Goal: Task Accomplishment & Management: Manage account settings

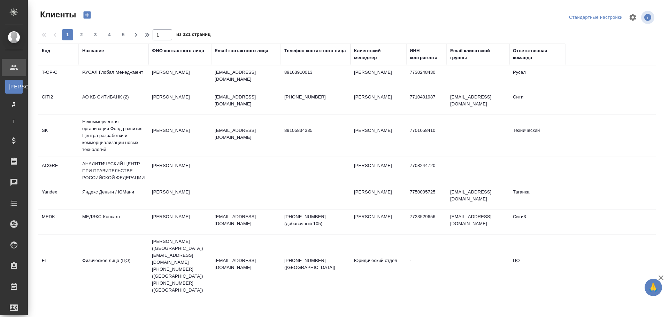
select select "RU"
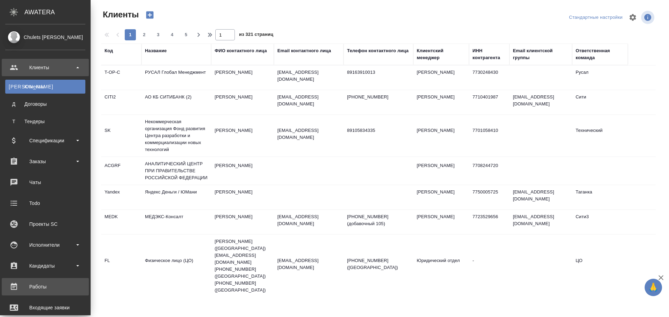
click at [40, 284] on div "Работы" at bounding box center [45, 287] width 80 height 10
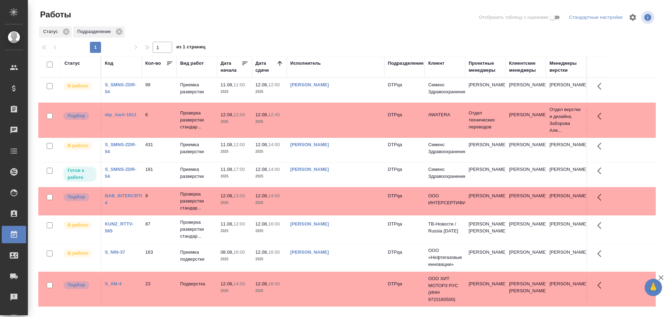
click at [72, 64] on div "Статус" at bounding box center [72, 63] width 16 height 7
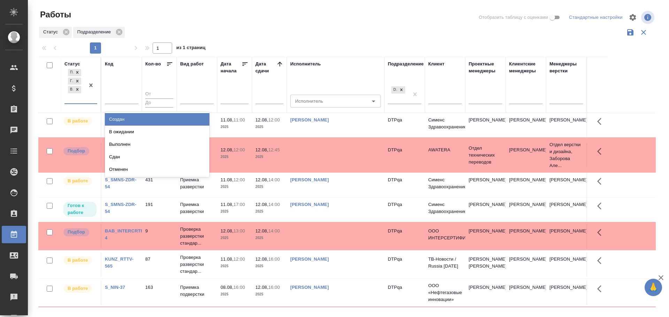
click at [75, 100] on div "Подбор Готов к работе В работе" at bounding box center [74, 86] width 20 height 36
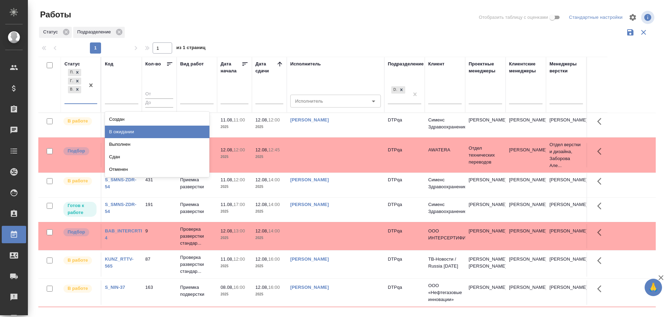
click at [135, 134] on div "В ожидании" at bounding box center [157, 132] width 104 height 13
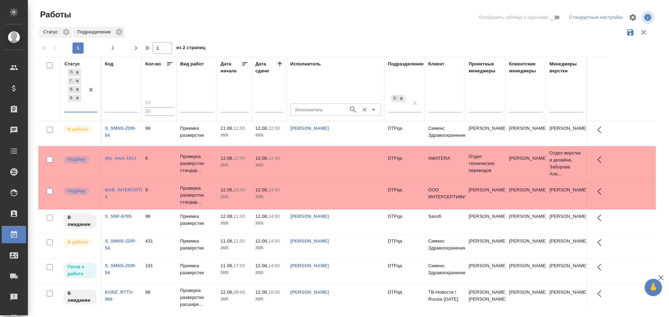
click at [310, 110] on input "Исполнитель" at bounding box center [318, 110] width 53 height 8
type input "Чулец"
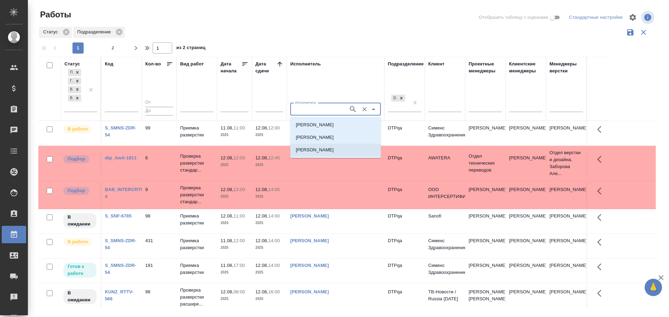
click at [317, 149] on p "Чулец Елена Сергеевна" at bounding box center [315, 150] width 38 height 7
type input "Чулец Елена Сергеевна"
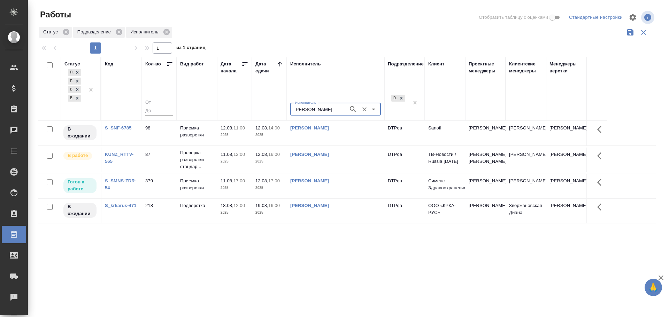
click at [331, 146] on td "Чулец Елена Сергеевна" at bounding box center [336, 133] width 98 height 24
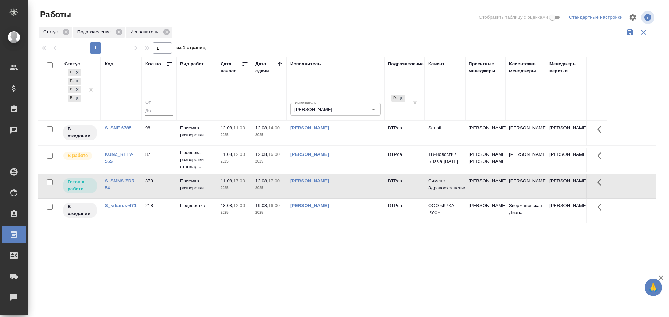
click at [331, 146] on td "Чулец Елена Сергеевна" at bounding box center [336, 133] width 98 height 24
click at [339, 146] on td "Чулец Елена Сергеевна" at bounding box center [336, 133] width 98 height 24
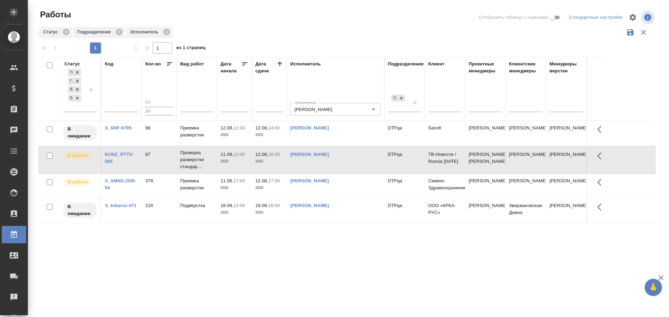
click at [339, 146] on td "Чулец Елена Сергеевна" at bounding box center [336, 133] width 98 height 24
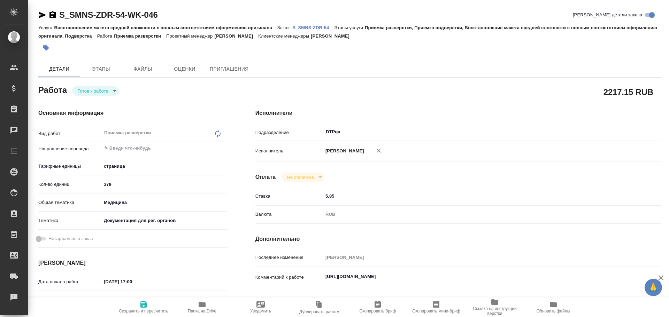
type textarea "x"
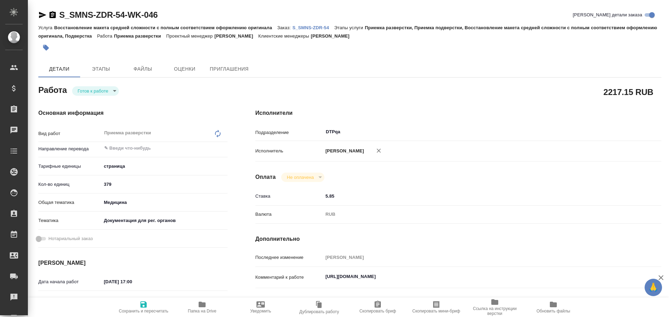
type textarea "x"
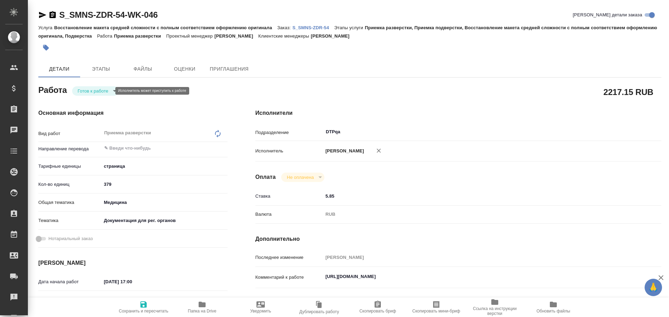
click at [93, 90] on body "🙏 .cls-1 fill:#fff; AWATERA Chulets Elena Клиенты Спецификации Заказы Чаты Todo…" at bounding box center [334, 158] width 669 height 317
type textarea "x"
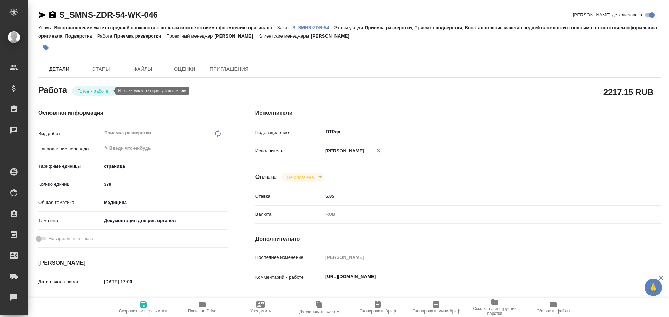
type textarea "x"
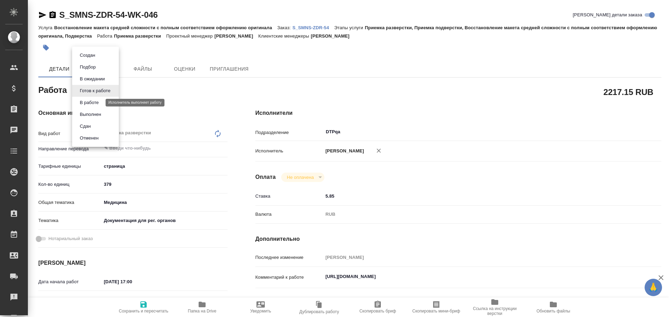
click at [93, 102] on button "В работе" at bounding box center [89, 103] width 23 height 8
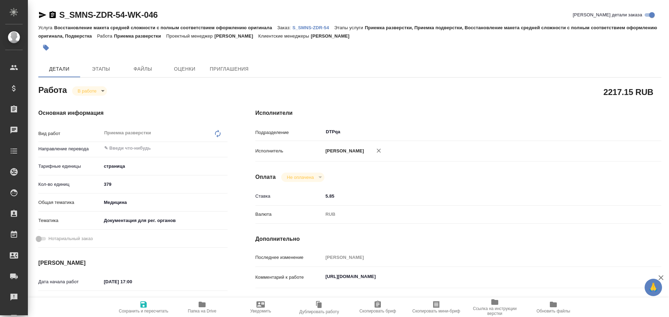
type textarea "x"
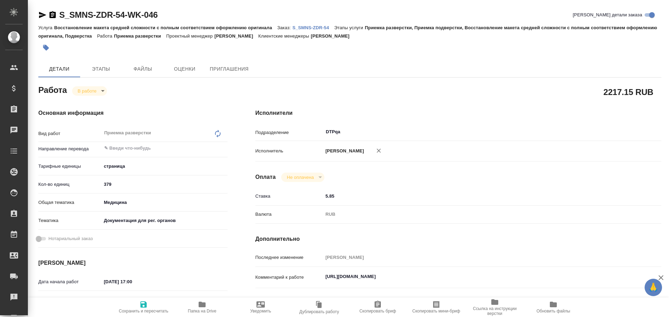
type textarea "x"
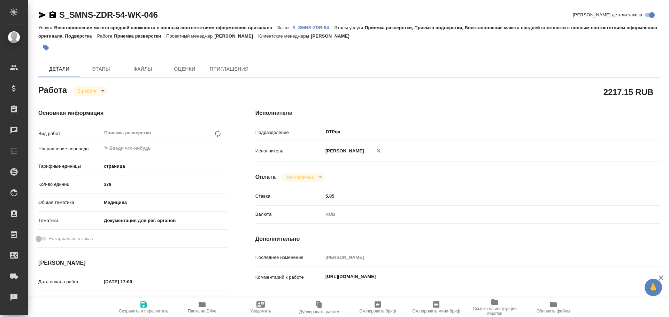
type textarea "x"
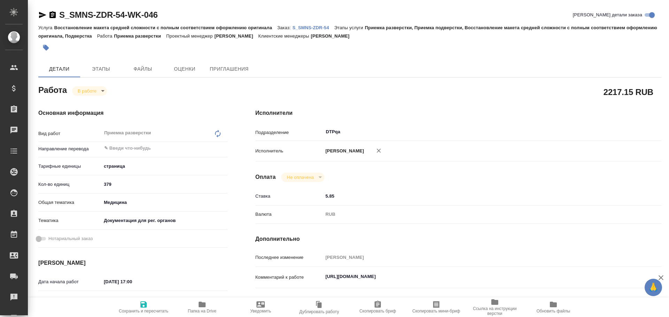
click at [135, 302] on span "Сохранить и пересчитать" at bounding box center [143, 307] width 50 height 13
type textarea "x"
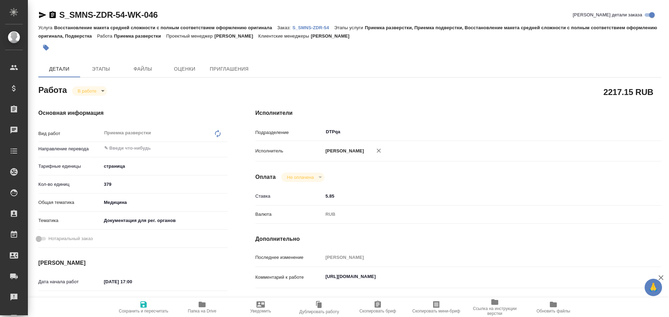
type textarea "x"
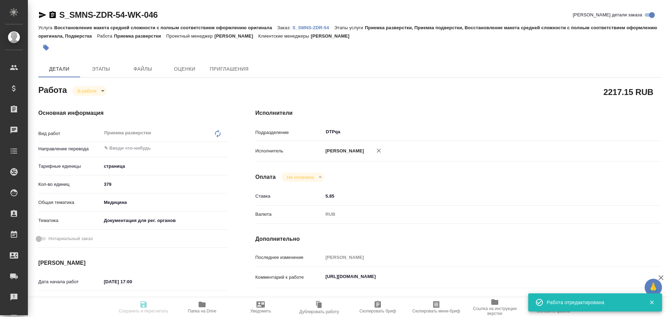
type textarea "x"
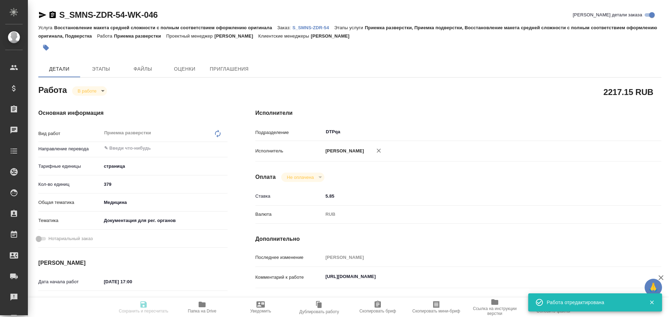
type input "inProgress"
type textarea "Приемка разверстки"
type textarea "x"
type input "5a8b1489cc6b4906c91bfdb2"
type input "379"
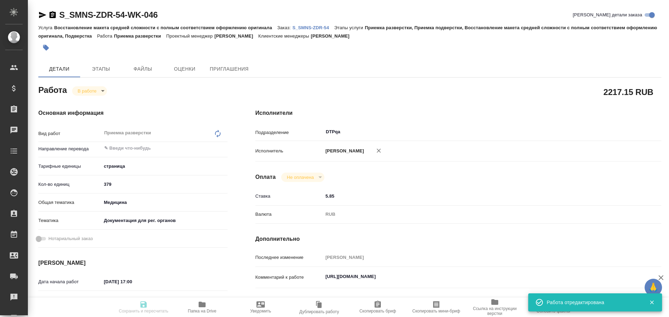
type input "med"
type input "5f647205b73bc97568ca66c6"
type input "[DATE] 17:00"
type input "12.08.2025 08:12"
type input "12.08.2025 17:00"
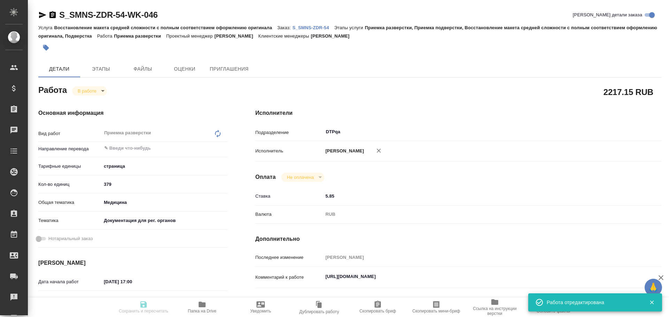
type input "[DATE] 17:00"
type input "DTPqa"
type input "notPayed"
type input "5.85"
type input "RUB"
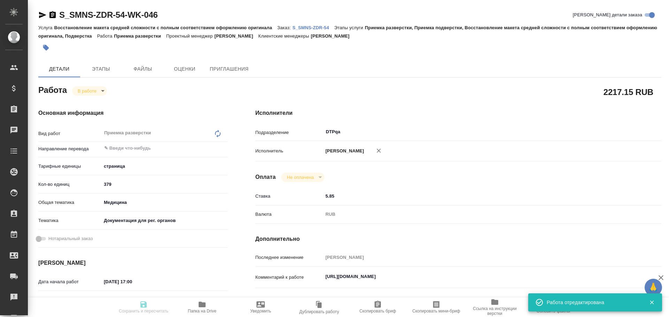
type input "Чулец Елена"
type textarea "https://tera.awatera.com/Work/688c6b2558ade8f0fd3245c8/"
type textarea "x"
type textarea "/Clients/Сименс Здравоохранение/Orders/S_SMNS-ZDR-54/DTP/S_SMNS-ZDR-54-WK-046"
type textarea "x"
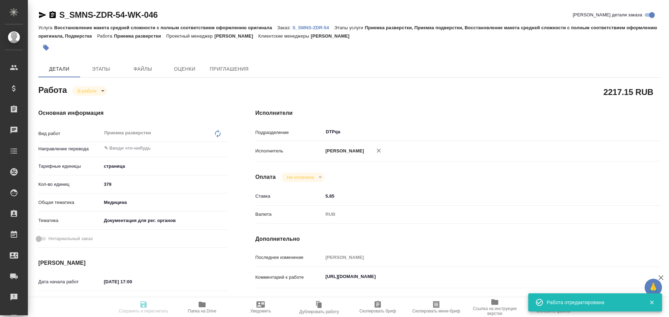
type input "S_SMNS-ZDR-54"
type input "СЗЦБ-016371"
type input "Восстановление макета средней сложности с полным соответствием оформлению ориги…"
type input "Приемка разверстки, Приемка подверстки, Восстановление макета средней сложности…"
type input "[PERSON_NAME]"
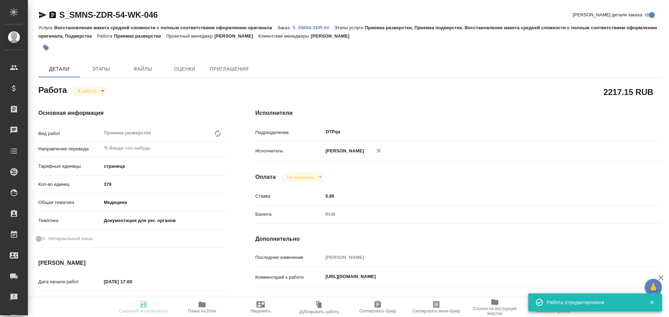
type input "[PERSON_NAME]"
type input "/Clients/Сименс Здравоохранение/Orders/S_SMNS-ZDR-54"
type textarea "x"
type textarea "Передать кору тз по адресам на немецком! (для Пма) англ-рус сдача файлов по гот…"
type textarea "x"
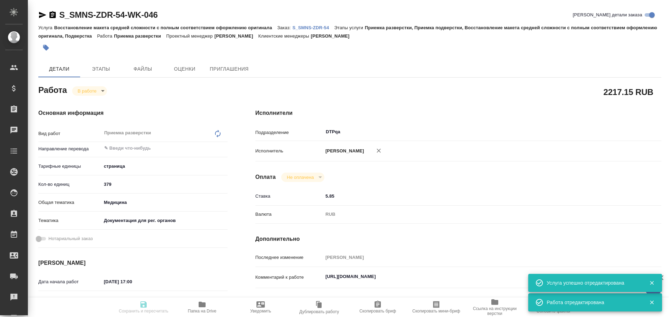
type textarea "x"
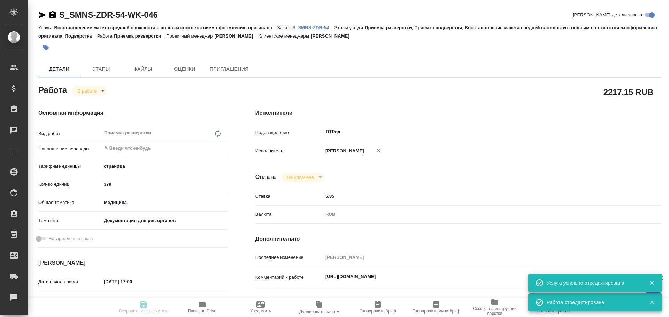
type textarea "x"
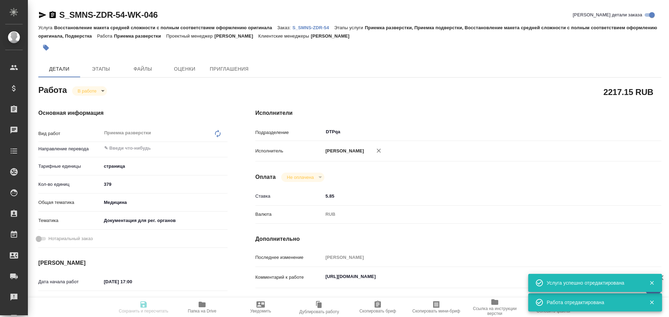
type textarea "x"
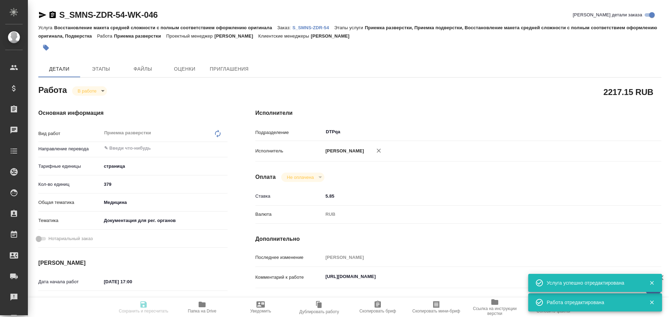
type textarea "x"
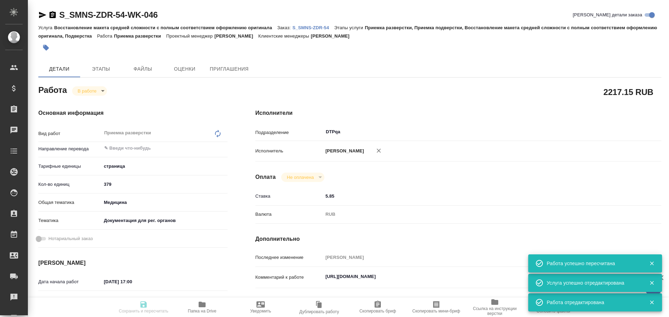
type input "inProgress"
type textarea "Приемка разверстки"
type textarea "x"
type input "5a8b1489cc6b4906c91bfdb2"
type input "379"
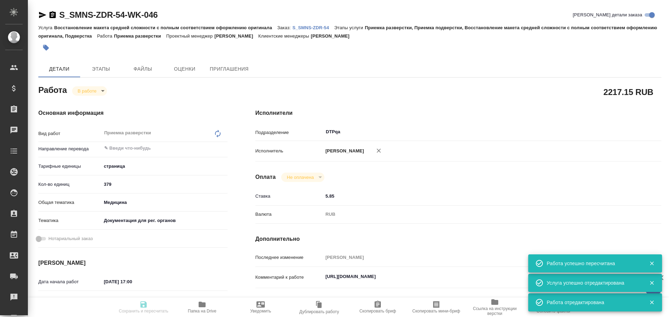
type input "med"
type input "5f647205b73bc97568ca66c6"
type input "11.08.2025 17:00"
type input "12.08.2025 08:12"
type input "12.08.2025 17:00"
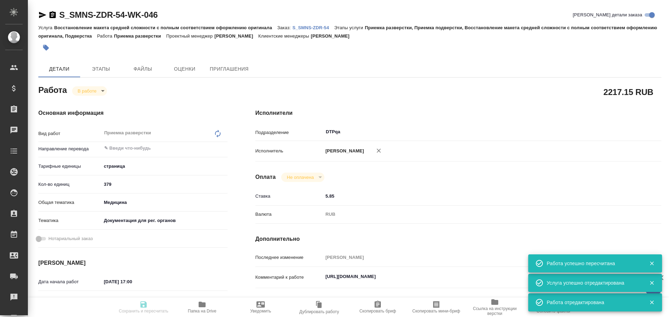
type input "01.11.2025 17:00"
type input "DTPqa"
type input "notPayed"
type input "5.85"
type input "RUB"
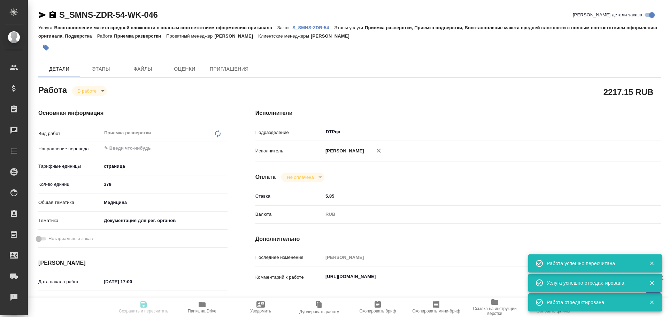
type input "Чулец Елена"
type textarea "https://tera.awatera.com/Work/688c6b2558ade8f0fd3245c8/"
type textarea "x"
type textarea "/Clients/Сименс Здравоохранение/Orders/S_SMNS-ZDR-54/DTP/S_SMNS-ZDR-54-WK-046"
type textarea "x"
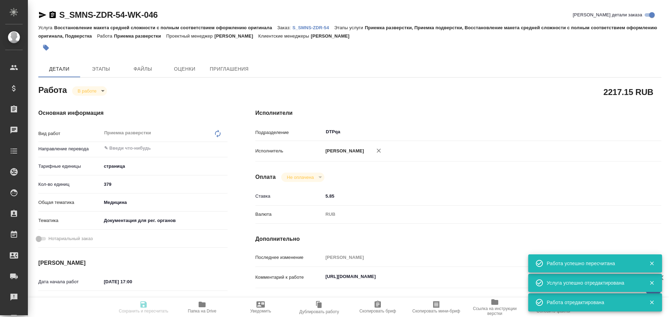
type input "S_SMNS-ZDR-54"
type input "СЗЦБ-016371"
type input "Восстановление макета средней сложности с полным соответствием оформлению ориги…"
type input "Приемка разверстки, Приемка подверстки, Восстановление макета средней сложности…"
type input "[PERSON_NAME]"
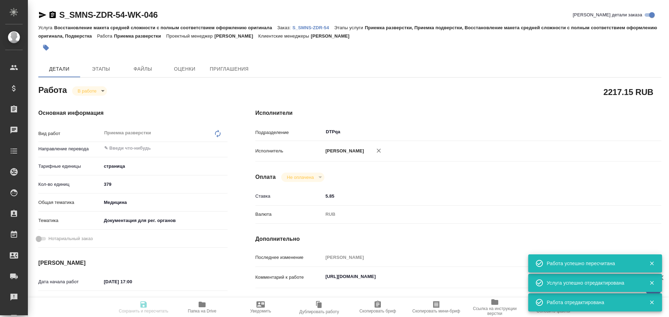
type input "[PERSON_NAME]"
type input "/Clients/Сименс Здравоохранение/Orders/S_SMNS-ZDR-54"
type textarea "x"
type textarea "Передать кору тз по адресам на немецком! (для Пма) англ-рус сдача файлов по гот…"
type textarea "x"
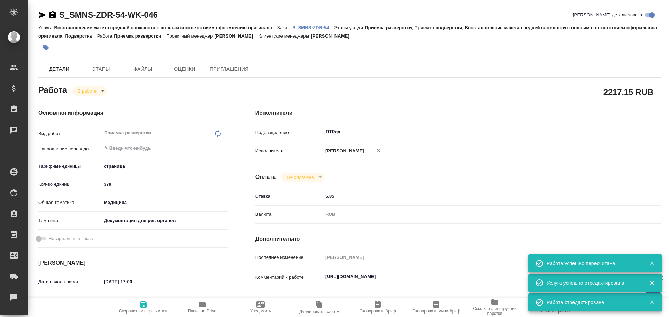
type textarea "x"
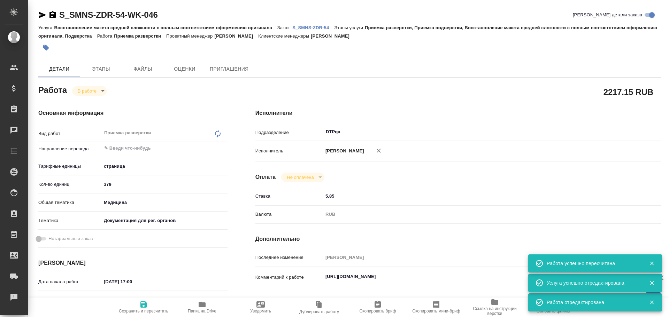
type textarea "x"
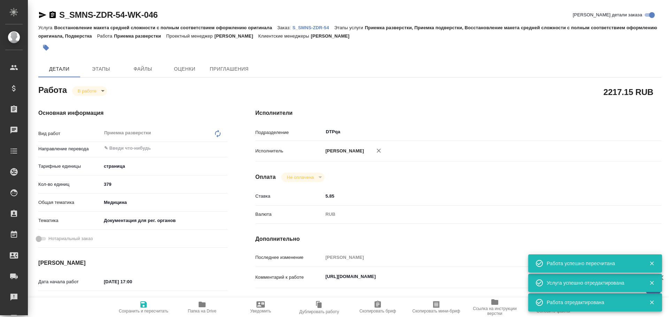
type textarea "x"
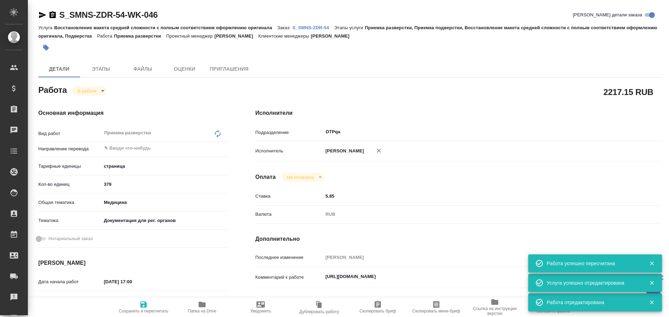
type textarea "x"
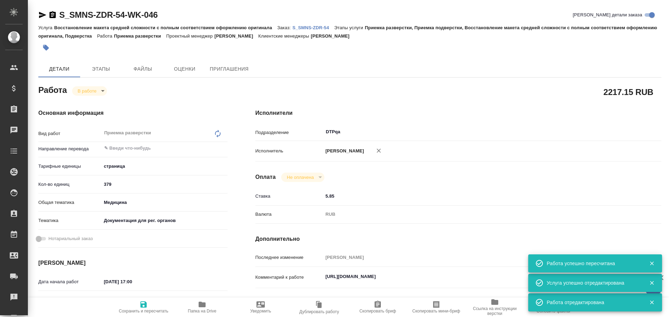
scroll to position [35, 0]
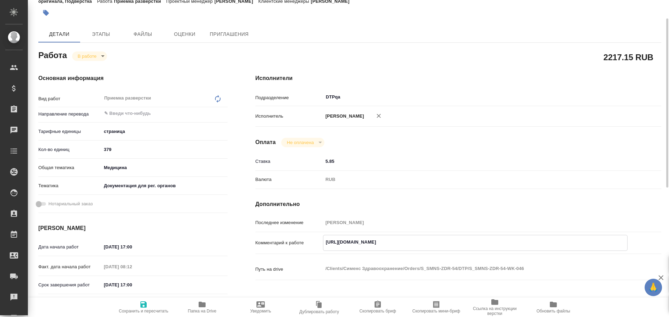
drag, startPoint x: 325, startPoint y: 243, endPoint x: 446, endPoint y: 244, distance: 120.9
click at [475, 252] on div "Комментарий к работе https://tera.awatera.com/Work/688c6b2558ade8f0fd3245c8/ x" at bounding box center [458, 248] width 406 height 27
type textarea "x"
drag, startPoint x: 326, startPoint y: 243, endPoint x: 473, endPoint y: 249, distance: 146.7
click at [473, 249] on div "https://tera.awatera.com/Work/688c6b2558ade8f0fd3245c8/ x" at bounding box center [475, 243] width 304 height 16
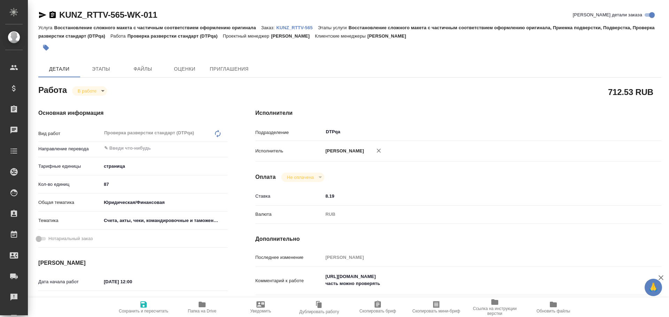
type textarea "x"
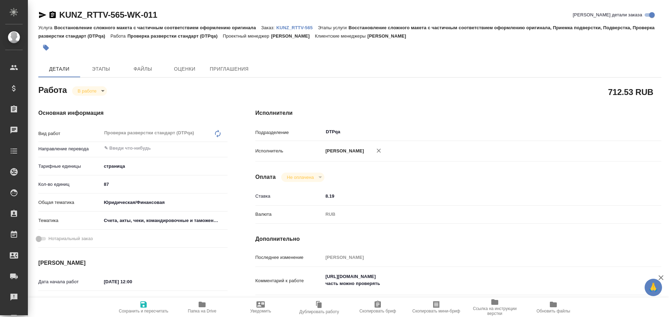
type textarea "x"
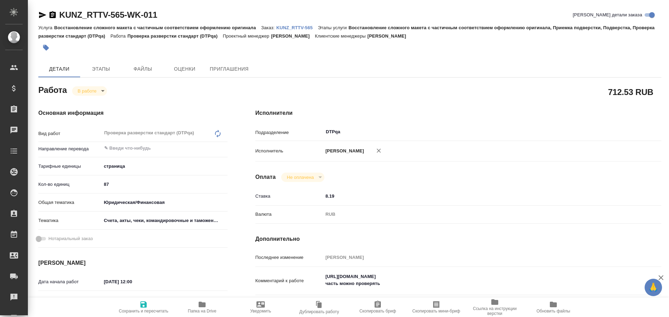
type textarea "x"
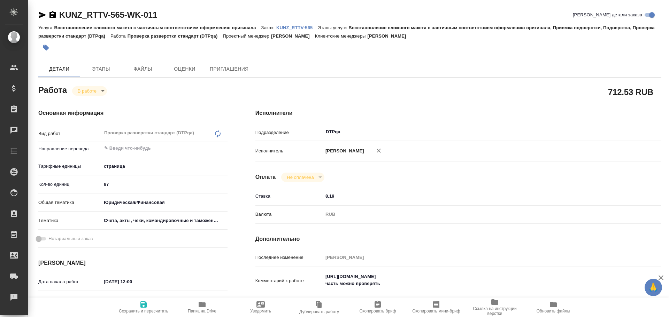
type textarea "x"
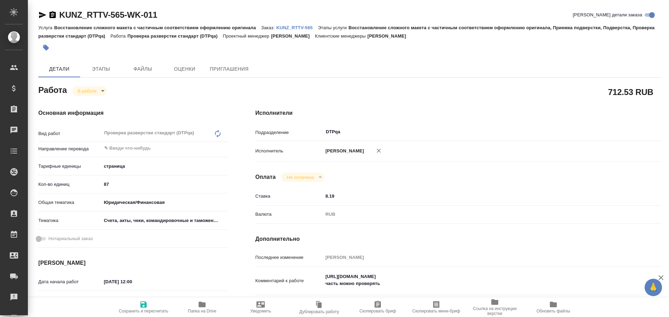
type textarea "x"
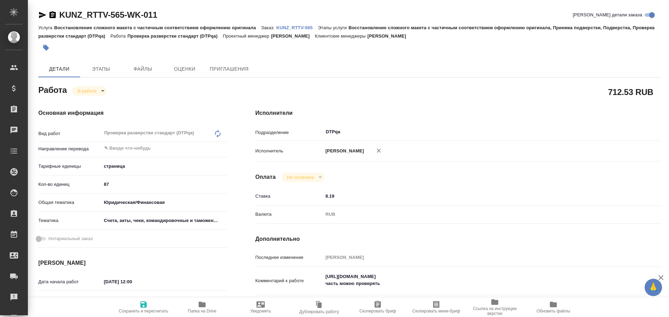
scroll to position [70, 0]
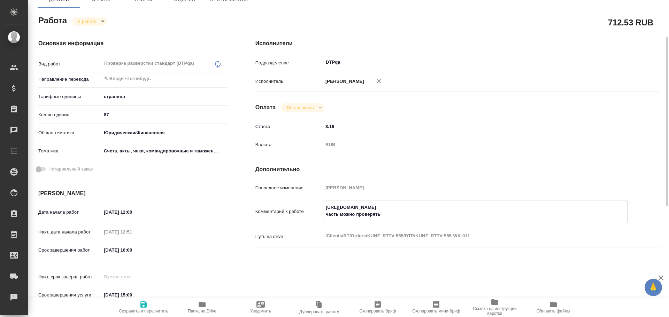
drag, startPoint x: 323, startPoint y: 207, endPoint x: 466, endPoint y: 200, distance: 142.9
click at [466, 200] on div "https://tera.awatera.com/Work/68946349fde8d4c84cd1fcaa/ часть можно проверять x" at bounding box center [475, 211] width 304 height 23
type textarea "x"
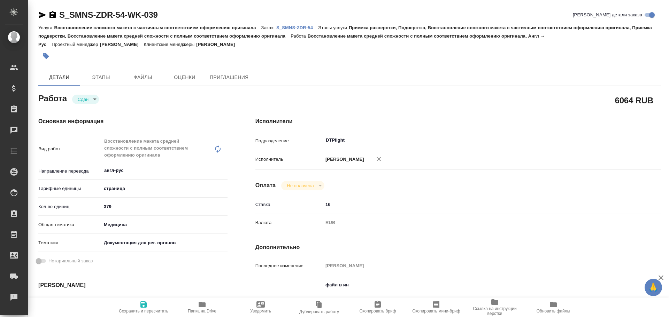
type textarea "x"
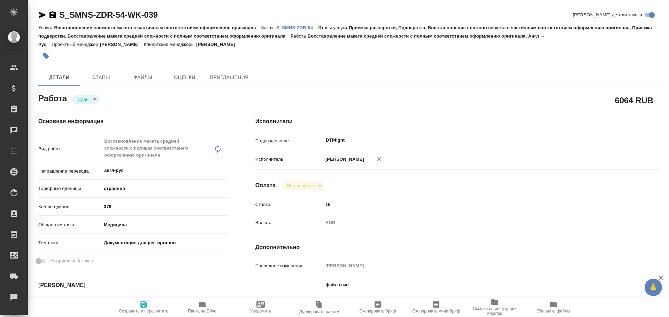
type textarea "x"
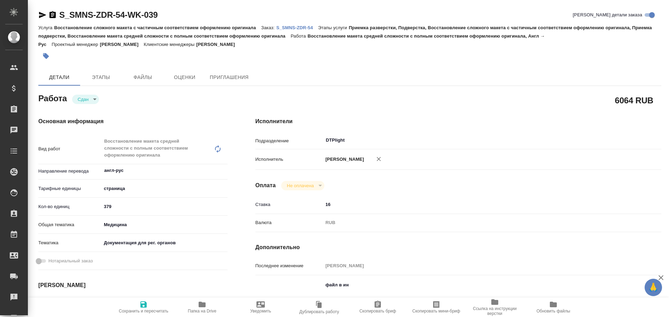
type textarea "x"
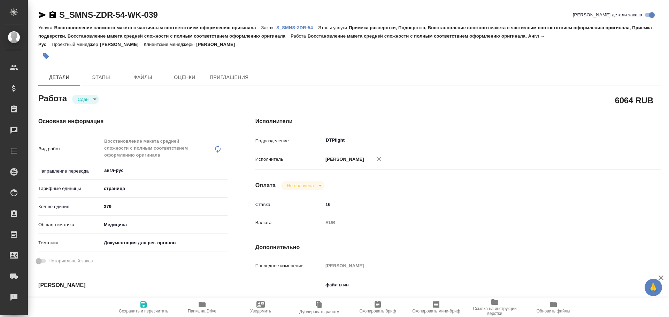
type textarea "x"
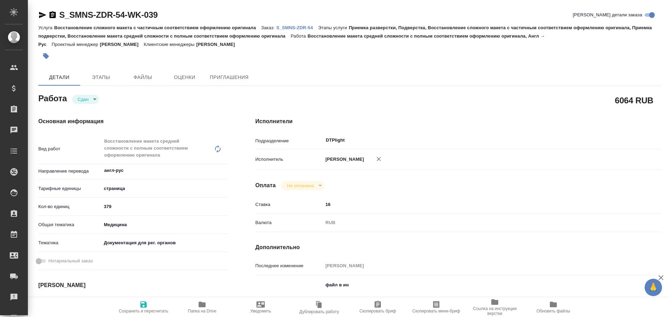
type textarea "x"
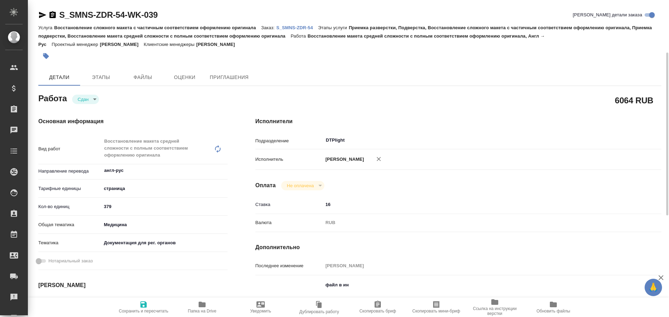
scroll to position [70, 0]
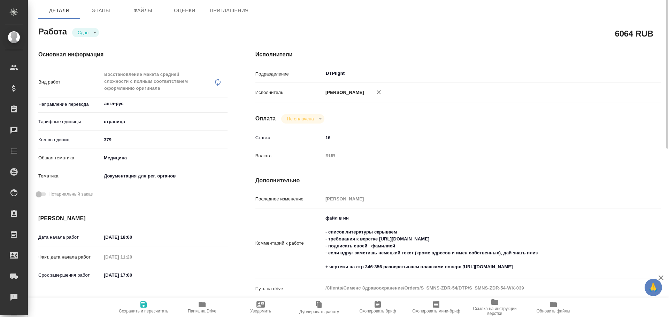
type textarea "x"
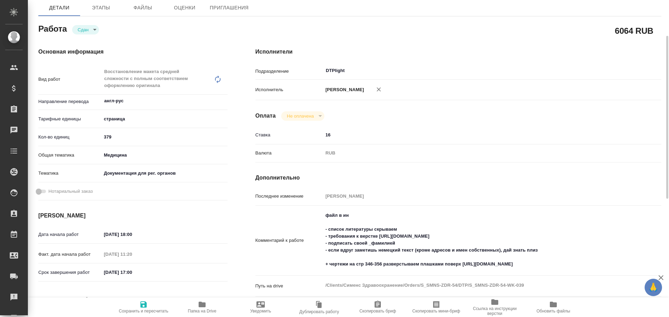
click at [204, 308] on icon "button" at bounding box center [202, 305] width 7 height 6
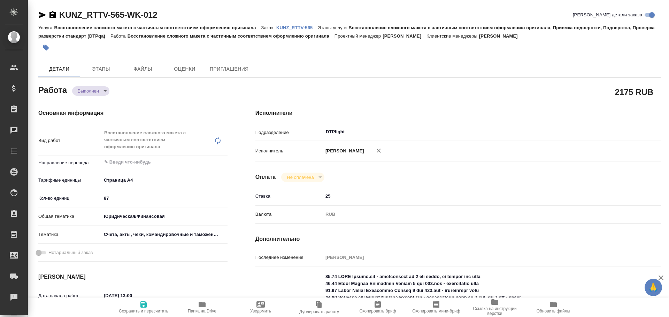
type textarea "x"
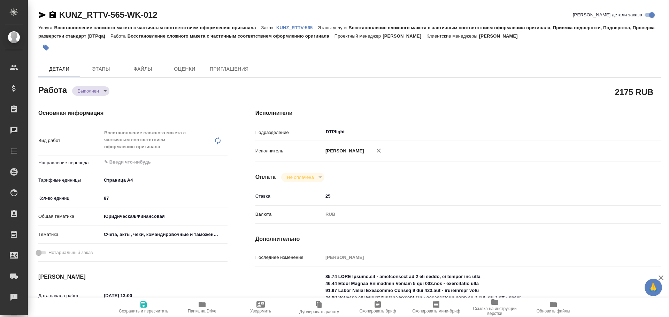
type textarea "x"
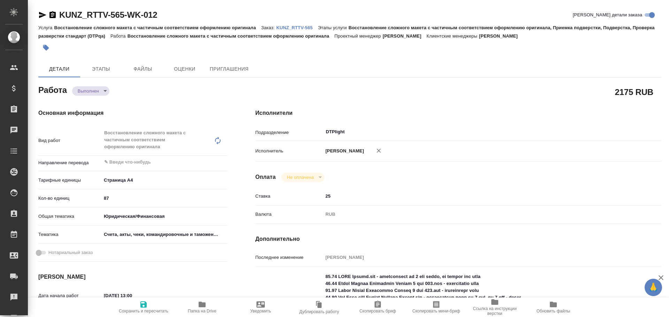
type textarea "x"
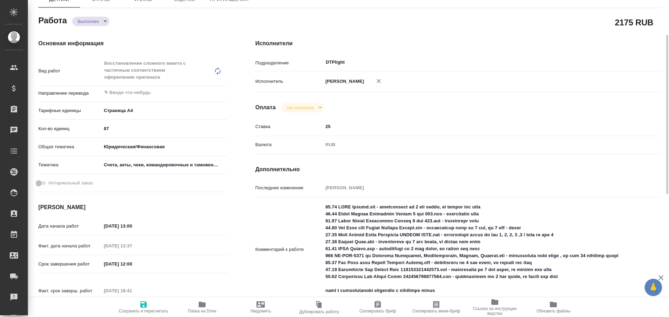
type textarea "x"
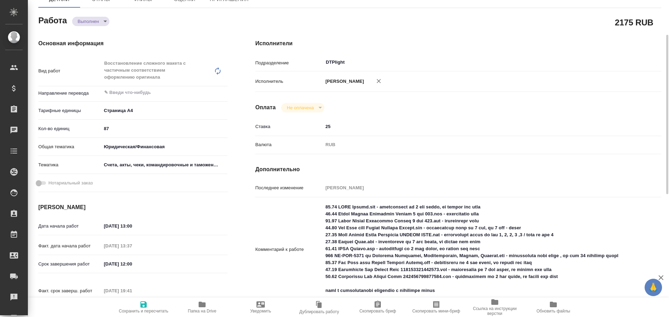
scroll to position [104, 0]
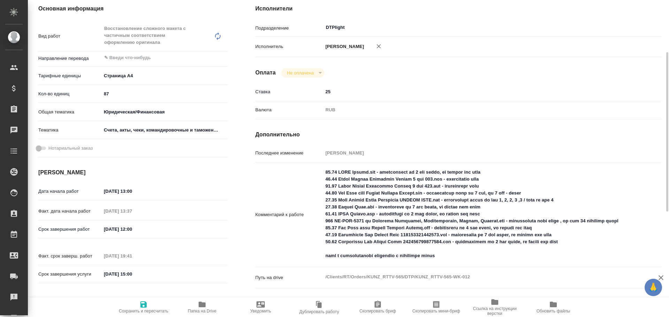
type textarea "x"
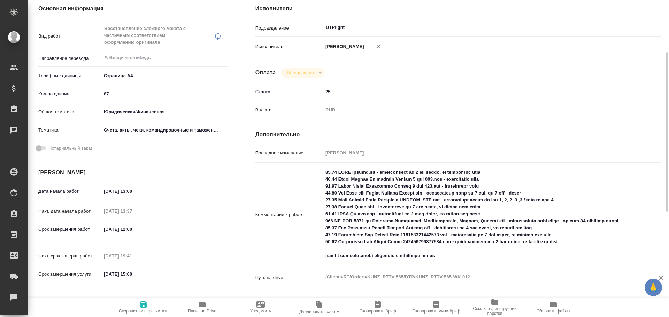
click at [206, 310] on span "Папка на Drive" at bounding box center [202, 311] width 29 height 5
